Goal: Find specific page/section: Find specific page/section

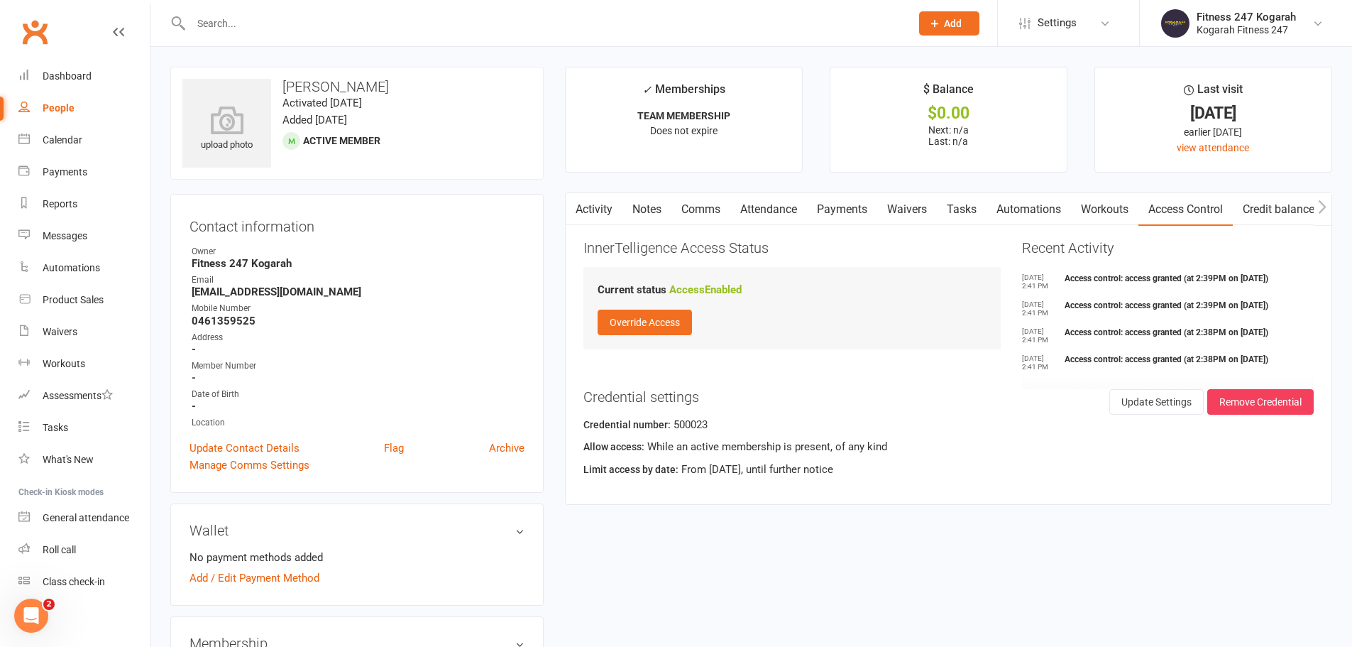
click at [363, 20] on input "text" at bounding box center [544, 23] width 714 height 20
paste input "[PERSON_NAME]"
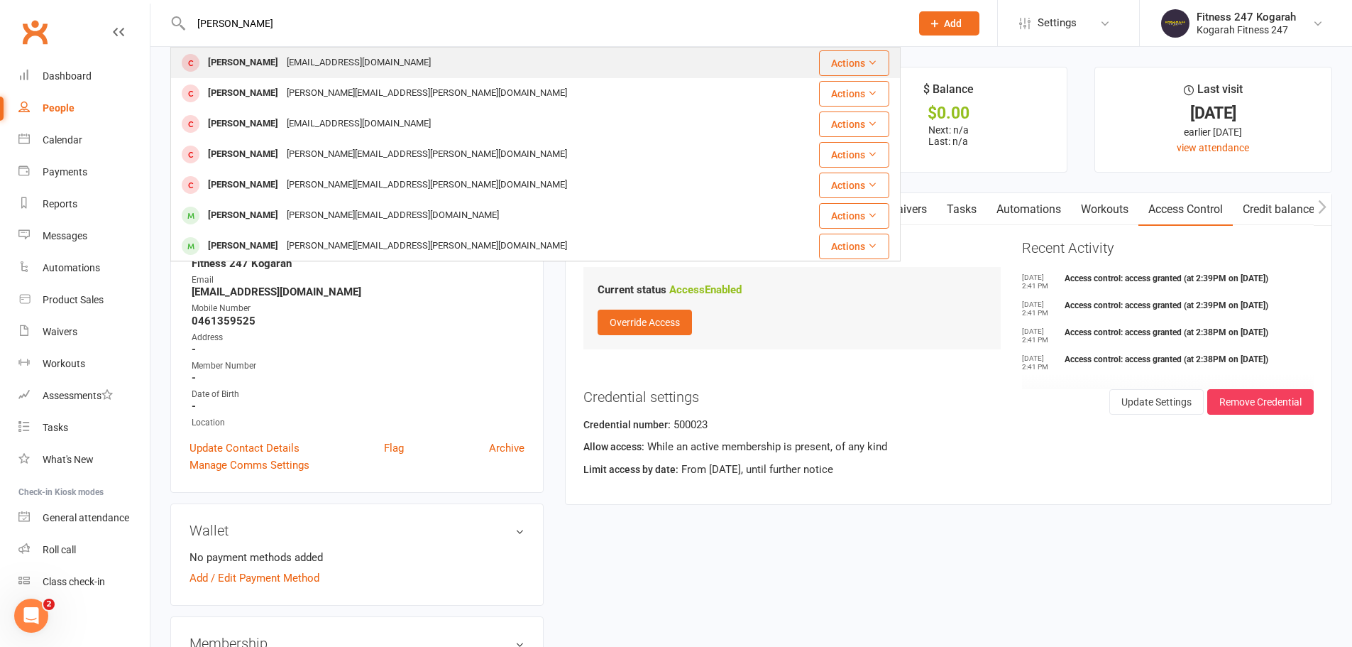
type input "[PERSON_NAME]"
click at [315, 60] on div "[EMAIL_ADDRESS][DOMAIN_NAME]" at bounding box center [358, 63] width 153 height 21
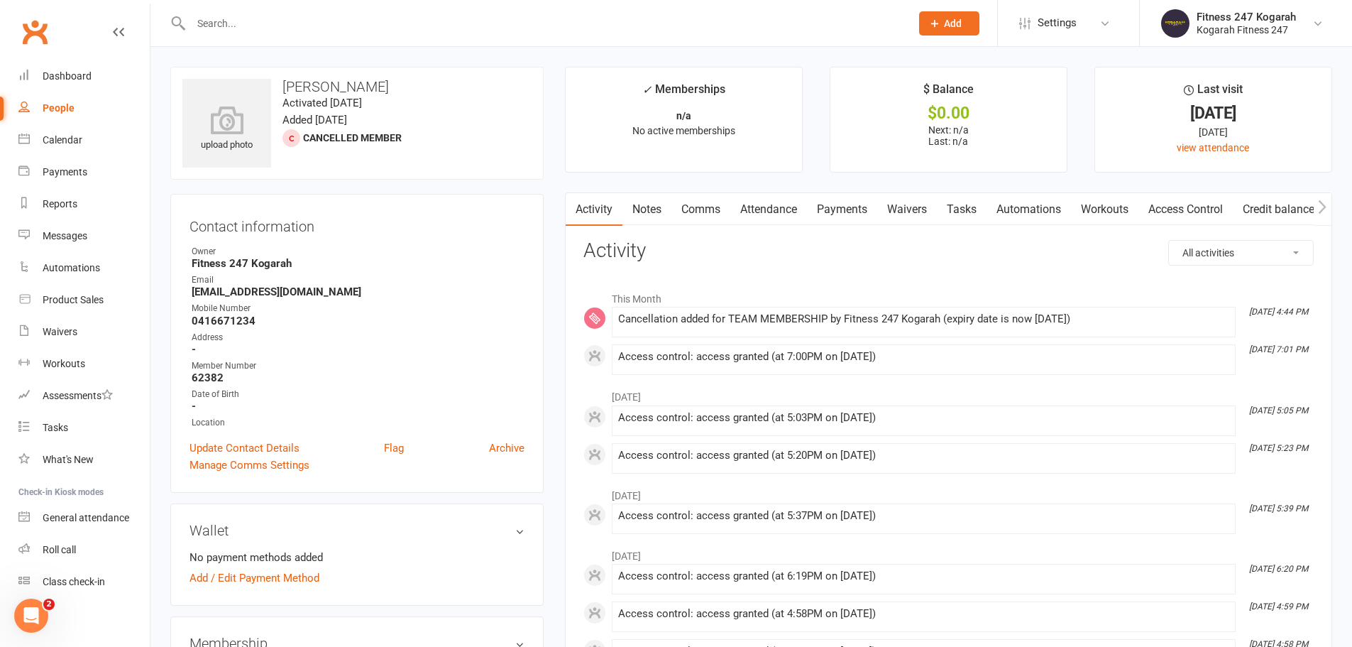
click at [292, 21] on input "text" at bounding box center [544, 23] width 714 height 20
paste input "[PERSON_NAME]"
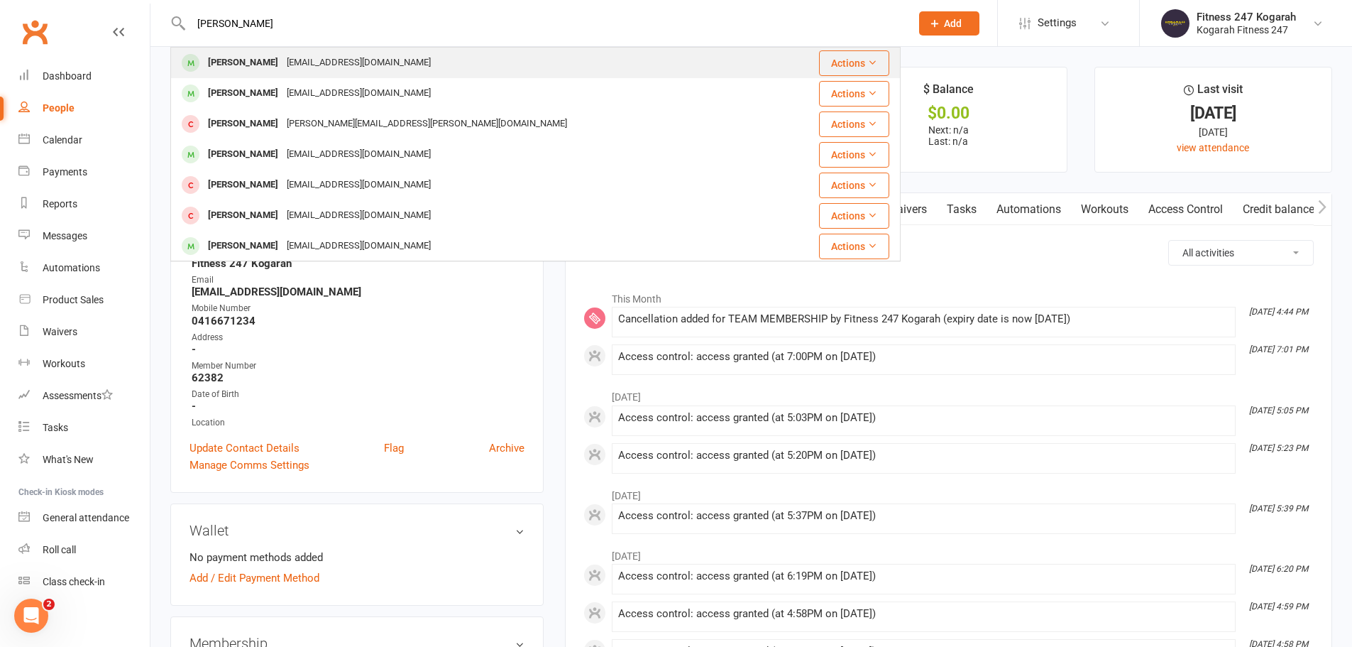
type input "[PERSON_NAME]"
click at [263, 63] on div "[PERSON_NAME]" at bounding box center [243, 63] width 79 height 21
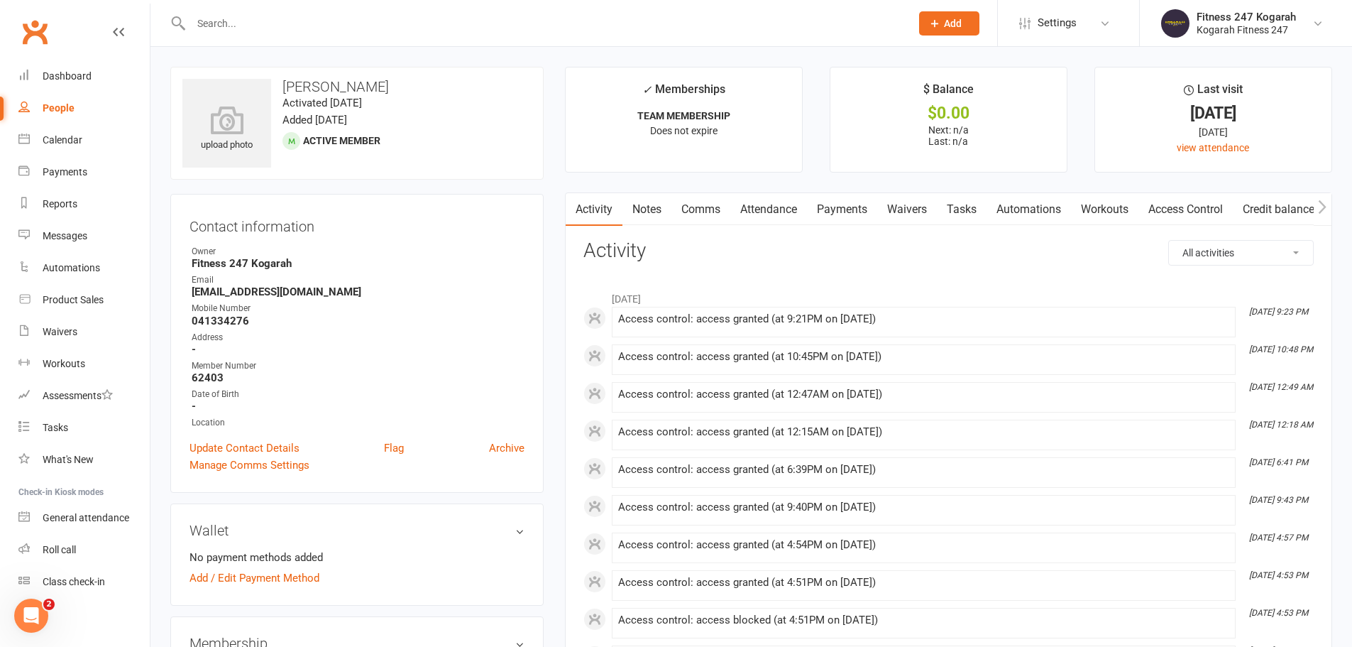
click at [287, 19] on input "text" at bounding box center [544, 23] width 714 height 20
paste input "[PERSON_NAME]"
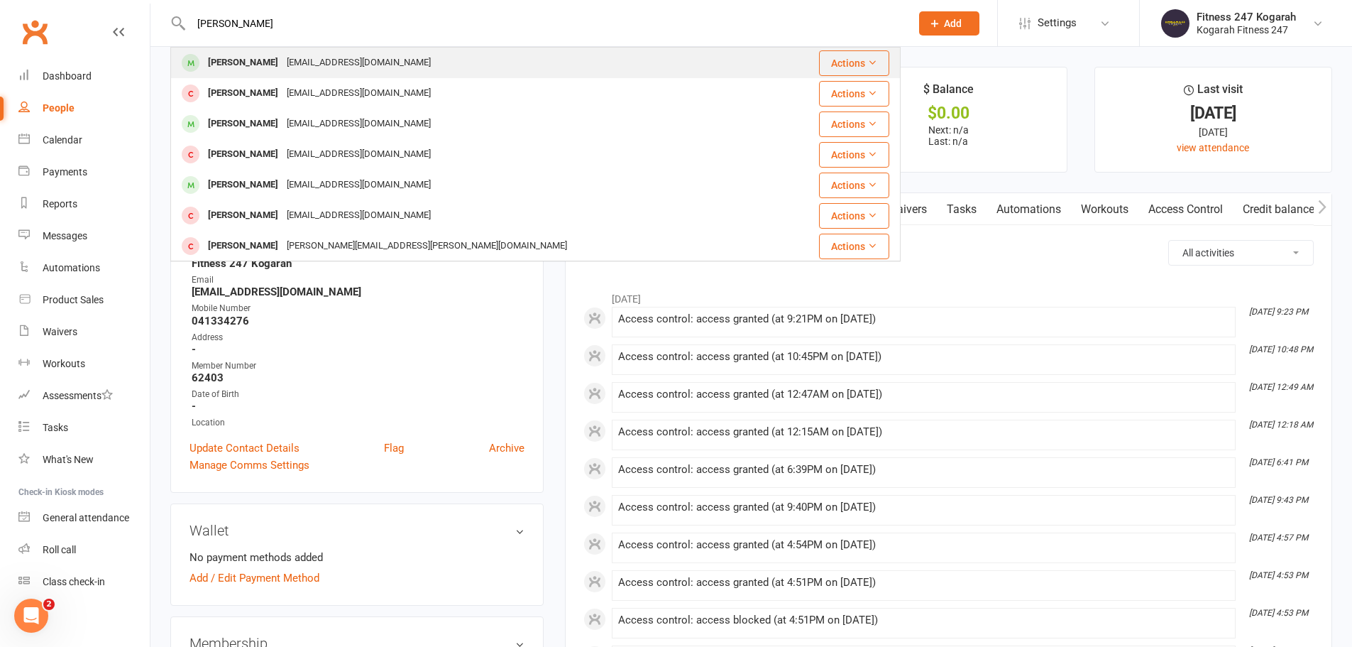
type input "[PERSON_NAME]"
click at [240, 65] on div "[PERSON_NAME]" at bounding box center [243, 63] width 79 height 21
